Goal: Information Seeking & Learning: Learn about a topic

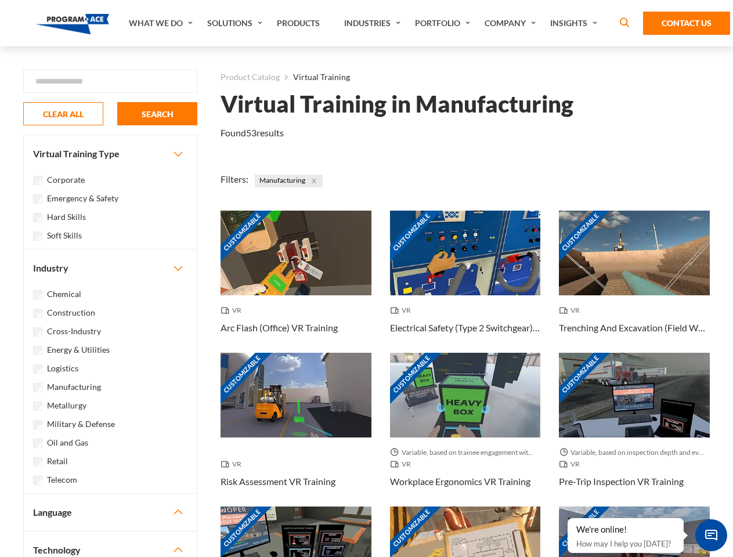
click at [162, 23] on link "What We Do" at bounding box center [162, 23] width 78 height 46
click at [236, 23] on link "Solutions" at bounding box center [236, 23] width 70 height 46
click at [374, 23] on link "Industries" at bounding box center [373, 23] width 71 height 46
click at [513, 23] on link "Company" at bounding box center [512, 23] width 66 height 46
click at [576, 23] on link "Insights" at bounding box center [576, 23] width 62 height 46
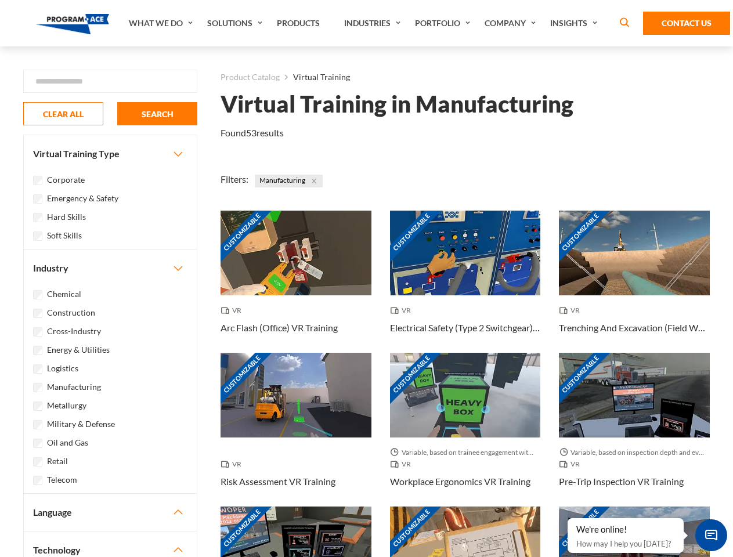
click at [0, 0] on div "Blog White Papers News" at bounding box center [0, 0] width 0 height 0
click at [0, 0] on strong "How Virtual Learning Can Enhance Workforce Productivity: A Guide for L&D Manage…" at bounding box center [0, 0] width 0 height 0
click at [711, 535] on span "Minimize live chat window" at bounding box center [711, 535] width 42 height 42
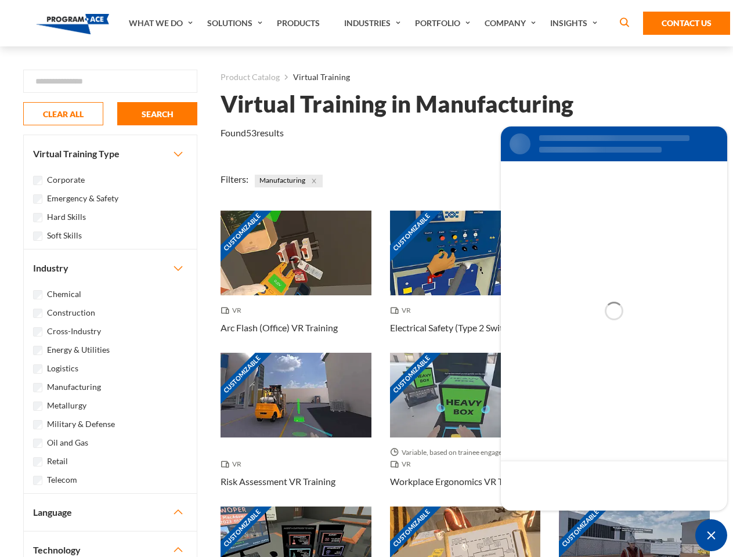
click at [568, 519] on div "Customizable" at bounding box center [634, 549] width 151 height 85
